Goal: Find specific page/section: Find specific page/section

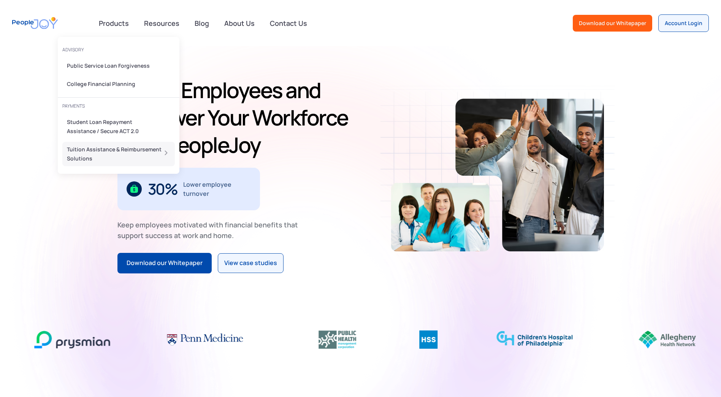
click at [125, 151] on div "Tuition Assistance & Reimbursement Solutions" at bounding box center [116, 154] width 99 height 18
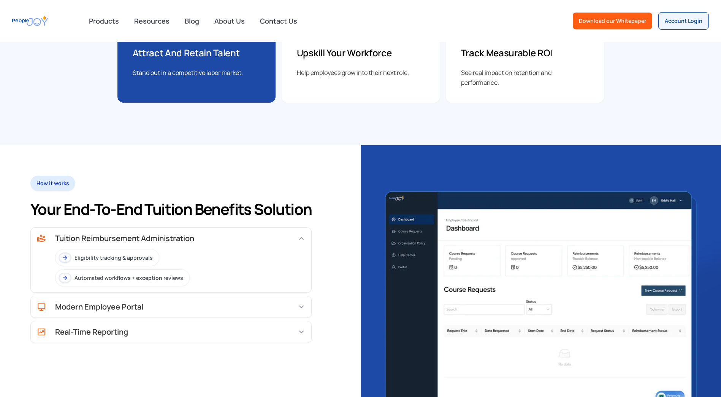
scroll to position [418, 0]
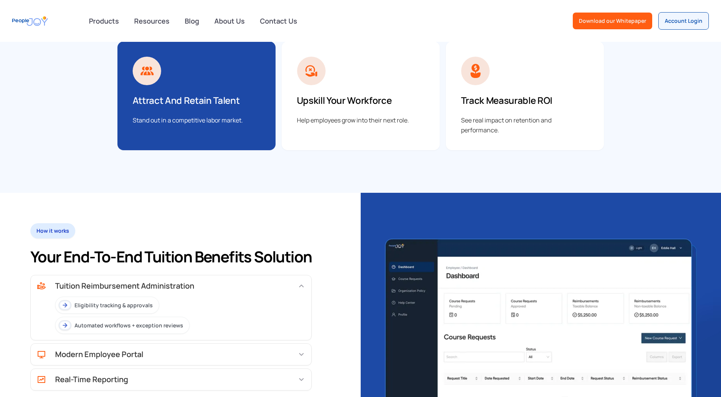
click at [480, 76] on img at bounding box center [475, 71] width 29 height 29
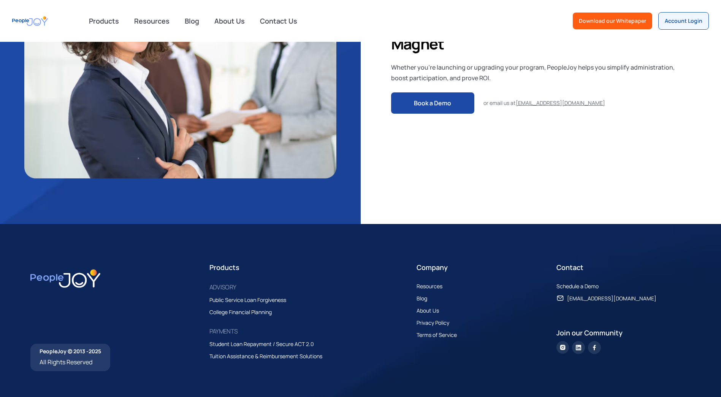
scroll to position [1903, 0]
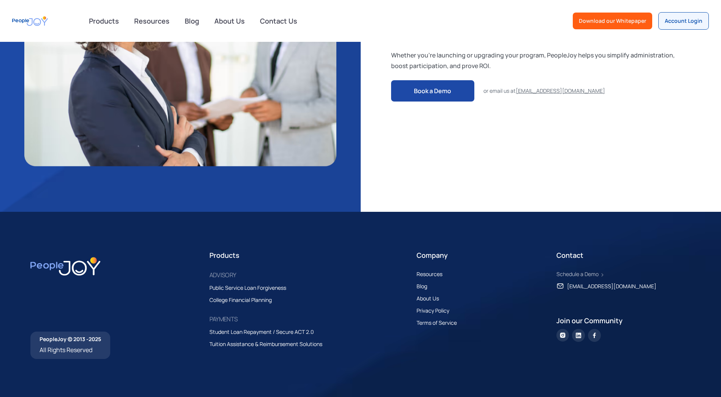
click at [574, 272] on div "Schedule a Demo" at bounding box center [577, 273] width 42 height 9
